Goal: Check status: Check status

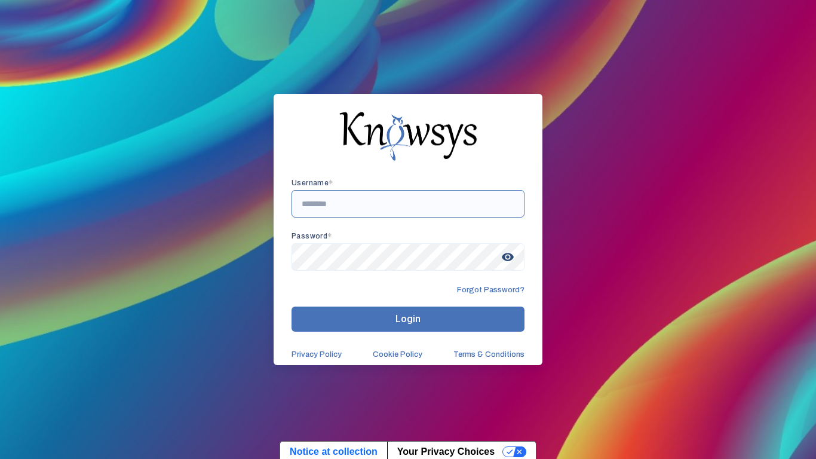
type input "**********"
click at [384, 319] on button "Login" at bounding box center [407, 318] width 233 height 25
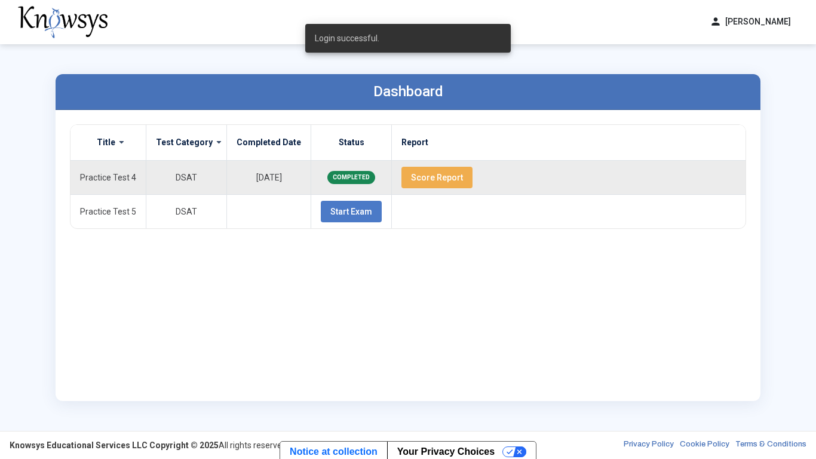
click at [401, 172] on button "Score Report" at bounding box center [436, 177] width 71 height 21
